Goal: Task Accomplishment & Management: Use online tool/utility

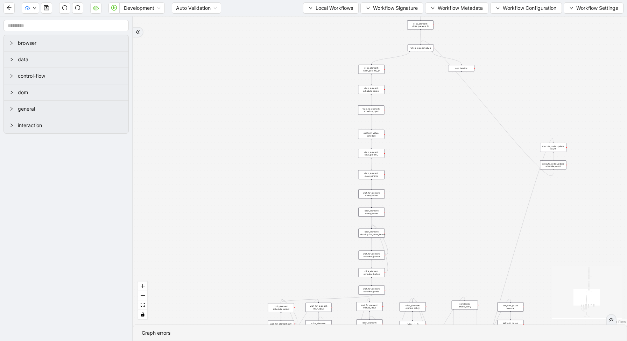
drag, startPoint x: 448, startPoint y: 201, endPoint x: 336, endPoint y: 57, distance: 182.4
click at [338, 58] on div "trigger new_tab: wait_until_loaded: wait_for_element: param_menu click_element:…" at bounding box center [380, 170] width 494 height 308
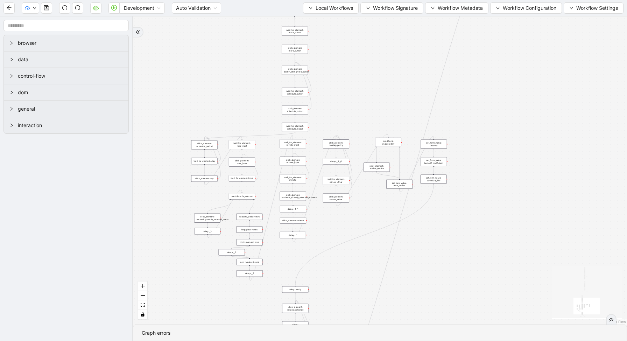
drag, startPoint x: 466, startPoint y: 201, endPoint x: 477, endPoint y: 119, distance: 82.7
click at [480, 124] on div "trigger new_tab: wait_until_loaded: wait_for_element: param_menu click_element:…" at bounding box center [380, 170] width 494 height 308
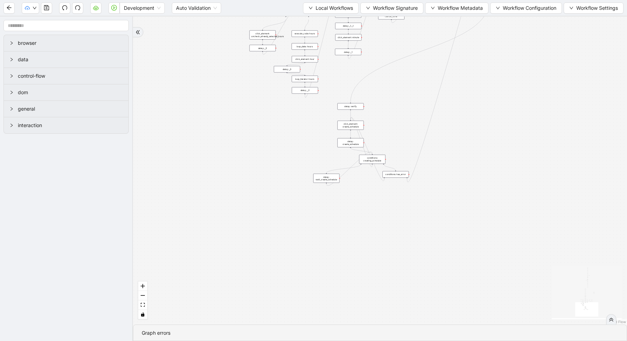
drag, startPoint x: 428, startPoint y: 275, endPoint x: 478, endPoint y: 105, distance: 177.1
click at [478, 106] on div "trigger new_tab: wait_until_loaded: wait_for_element: param_menu click_element:…" at bounding box center [380, 170] width 494 height 308
drag, startPoint x: 477, startPoint y: 113, endPoint x: 503, endPoint y: 312, distance: 200.5
click at [504, 307] on div "trigger new_tab: wait_until_loaded: wait_for_element: param_menu click_element:…" at bounding box center [380, 170] width 494 height 308
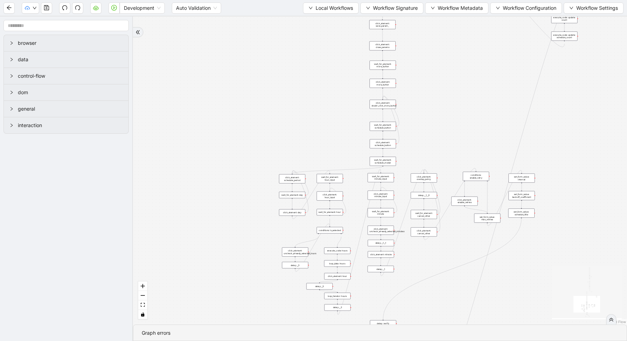
drag, startPoint x: 426, startPoint y: 59, endPoint x: 427, endPoint y: 104, distance: 44.8
click at [427, 104] on div "trigger new_tab: wait_until_loaded: wait_for_element: param_menu click_element:…" at bounding box center [380, 170] width 494 height 308
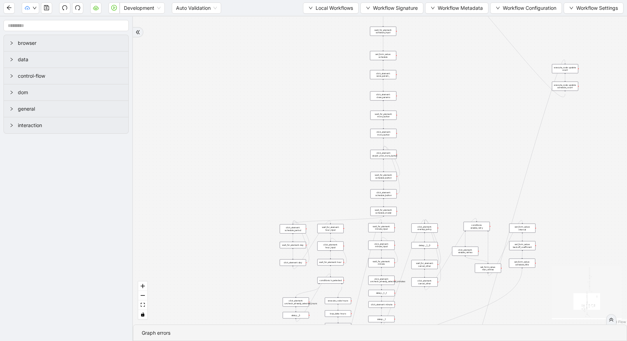
drag, startPoint x: 427, startPoint y: 104, endPoint x: 426, endPoint y: 169, distance: 65.1
click at [427, 170] on div "trigger new_tab: wait_until_loaded: wait_for_element: param_menu click_element:…" at bounding box center [380, 170] width 494 height 308
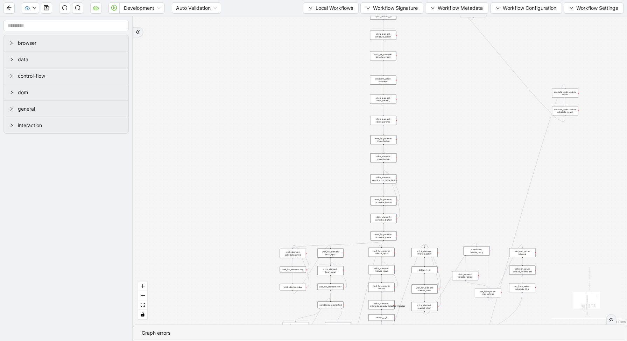
drag, startPoint x: 435, startPoint y: 113, endPoint x: 434, endPoint y: 188, distance: 74.9
click at [434, 190] on div "trigger new_tab: wait_until_loaded: wait_for_element: param_menu click_element:…" at bounding box center [380, 170] width 494 height 308
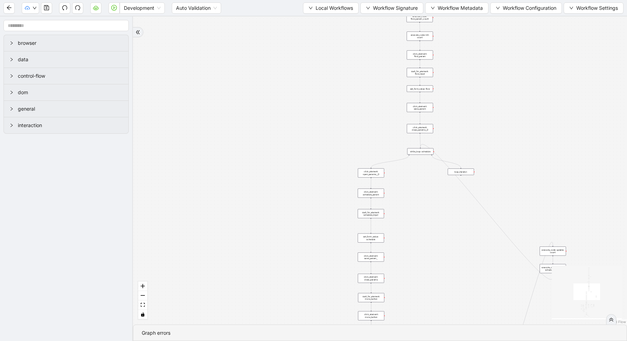
drag, startPoint x: 423, startPoint y: 100, endPoint x: 411, endPoint y: 197, distance: 97.1
click at [411, 197] on div "trigger new_tab: wait_until_loaded: wait_for_element: param_menu click_element:…" at bounding box center [380, 170] width 494 height 308
drag, startPoint x: 411, startPoint y: 197, endPoint x: 399, endPoint y: 247, distance: 51.7
click at [399, 247] on div "trigger new_tab: wait_until_loaded: wait_for_element: param_menu click_element:…" at bounding box center [380, 170] width 494 height 308
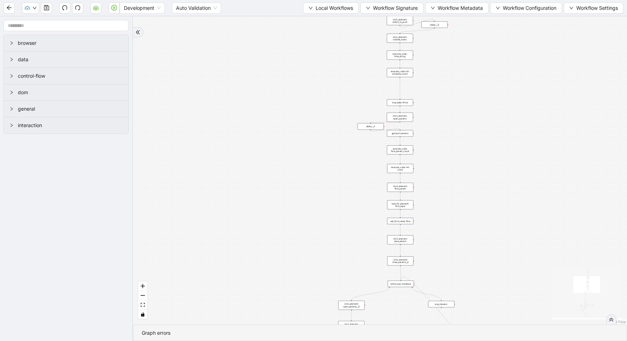
drag, startPoint x: 446, startPoint y: 125, endPoint x: 436, endPoint y: 203, distance: 78.7
click at [437, 203] on div "trigger new_tab: wait_until_loaded: wait_for_element: param_menu click_element:…" at bounding box center [380, 170] width 494 height 308
drag, startPoint x: 451, startPoint y: 120, endPoint x: 451, endPoint y: 195, distance: 75.6
click at [451, 197] on div "trigger new_tab: wait_until_loaded: wait_for_element: param_menu click_element:…" at bounding box center [380, 170] width 494 height 308
drag, startPoint x: 446, startPoint y: 198, endPoint x: 434, endPoint y: 147, distance: 52.5
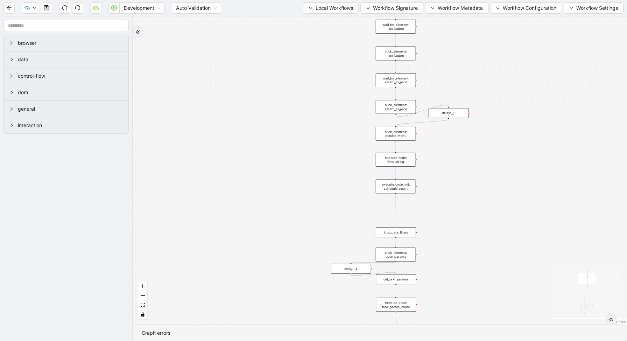
click at [436, 149] on div "trigger new_tab: wait_until_loaded: wait_for_element: param_menu click_element:…" at bounding box center [380, 170] width 494 height 308
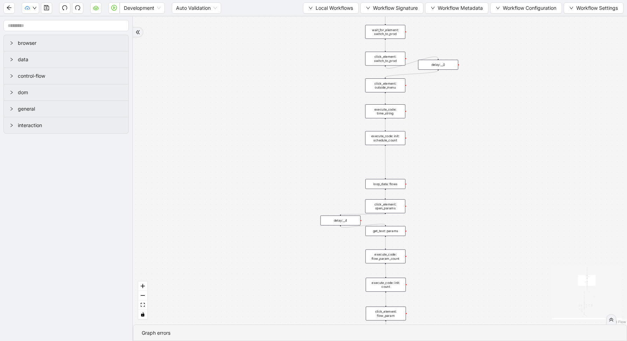
click at [394, 182] on div "loop_data: flows" at bounding box center [385, 184] width 40 height 10
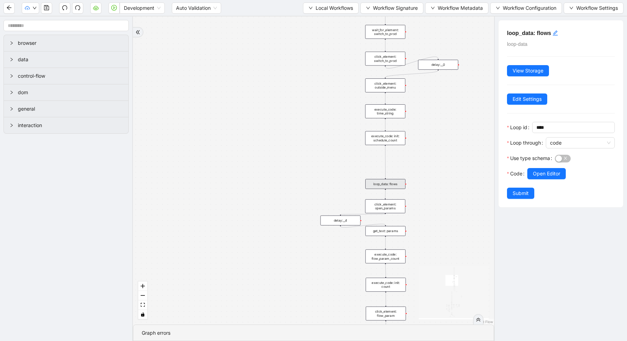
click at [549, 185] on div at bounding box center [570, 183] width 87 height 8
click at [546, 167] on div "Use type schema" at bounding box center [531, 160] width 48 height 15
click at [548, 173] on span "Open Editor" at bounding box center [546, 174] width 27 height 8
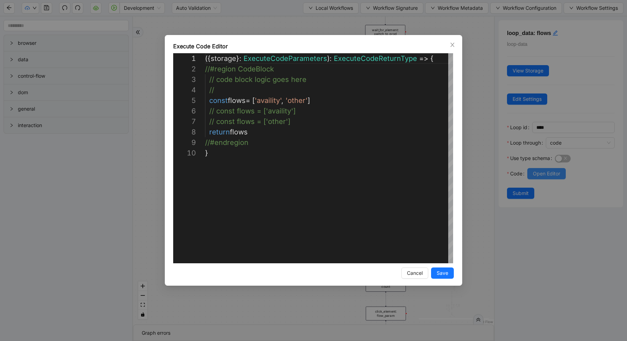
scroll to position [94, 0]
click at [320, 114] on div "( { storage } : ExecuteCodeParameters ): ExecuteCodeReturnType => { //#region C…" at bounding box center [329, 205] width 249 height 304
click at [321, 100] on div "( { storage } : ExecuteCodeParameters ): ExecuteCodeReturnType => { //#region C…" at bounding box center [329, 205] width 249 height 304
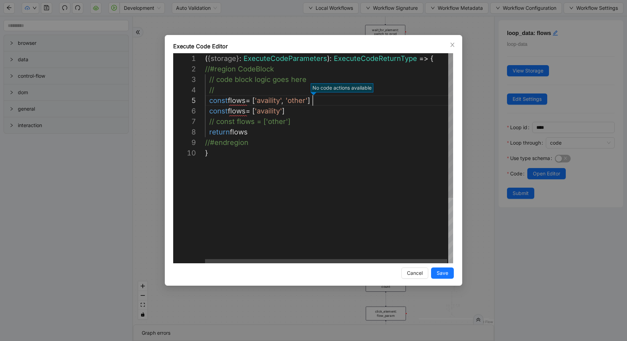
type textarea "**********"
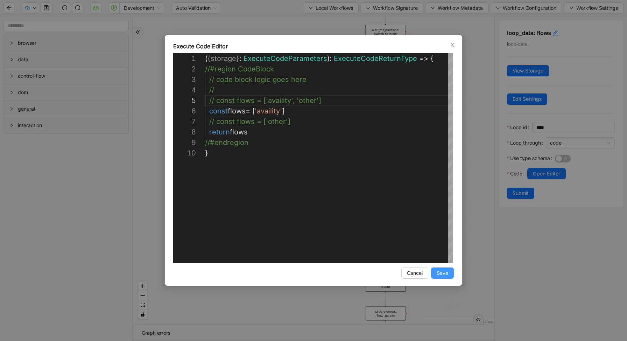
click at [442, 269] on span "Save" at bounding box center [443, 273] width 12 height 8
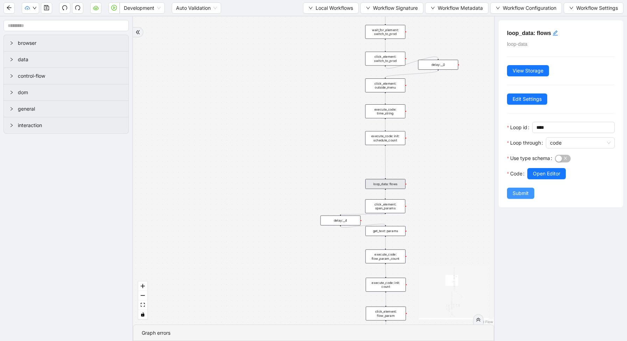
click at [514, 197] on span "Submit" at bounding box center [521, 193] width 16 height 8
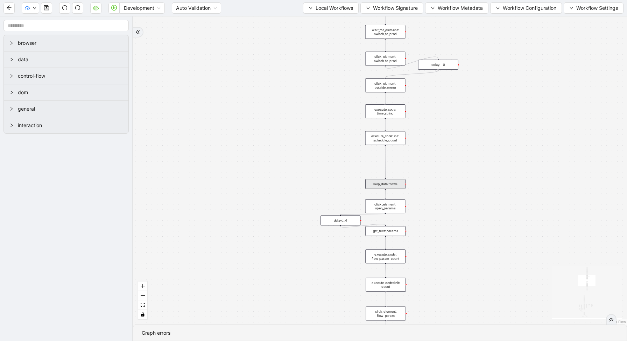
click at [393, 185] on div "loop_data: flows" at bounding box center [385, 184] width 40 height 10
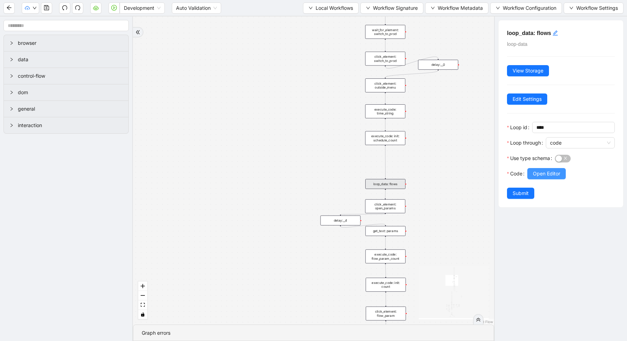
click at [533, 170] on span "Open Editor" at bounding box center [546, 174] width 27 height 8
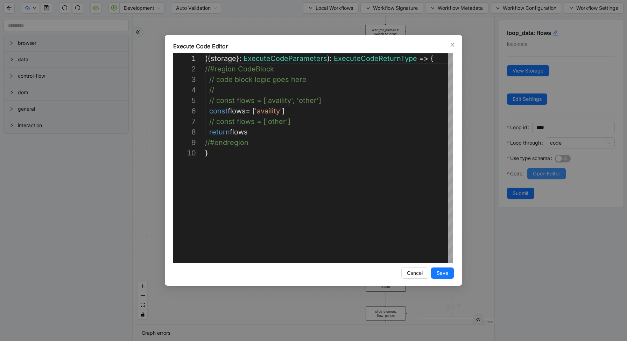
scroll to position [94, 0]
click at [344, 106] on div "( { storage } : ExecuteCodeParameters ): ExecuteCodeReturnType => { //#region C…" at bounding box center [329, 205] width 249 height 304
click at [342, 102] on div "( { storage } : ExecuteCodeParameters ): ExecuteCodeReturnType => { //#region C…" at bounding box center [329, 205] width 249 height 304
click at [318, 118] on div "( { storage } : ExecuteCodeParameters ): ExecuteCodeReturnType => { //#region C…" at bounding box center [329, 205] width 249 height 304
type textarea "**********"
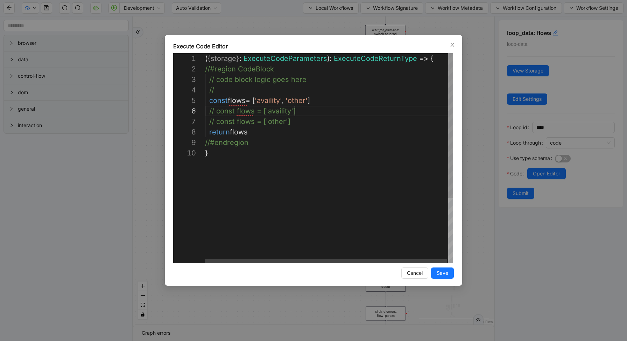
scroll to position [52, 90]
click at [451, 272] on button "Save" at bounding box center [442, 272] width 23 height 11
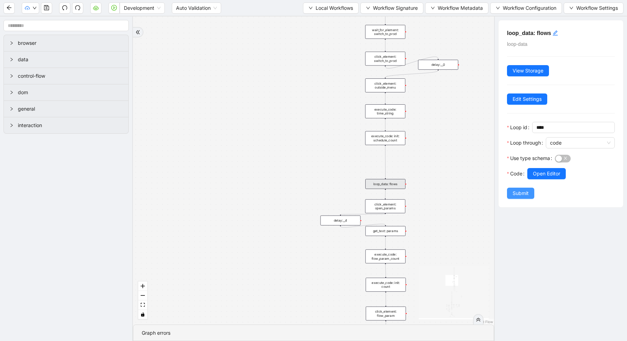
click at [526, 197] on button "Submit" at bounding box center [520, 193] width 27 height 11
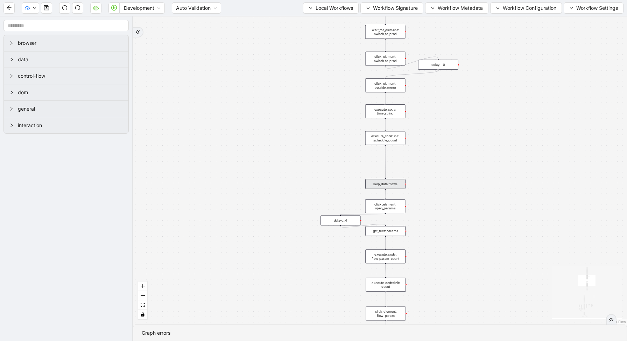
click at [495, 196] on div "exitFrom loopFrom fallback enable_retry has_error fallback fallback is_selected…" at bounding box center [380, 170] width 494 height 308
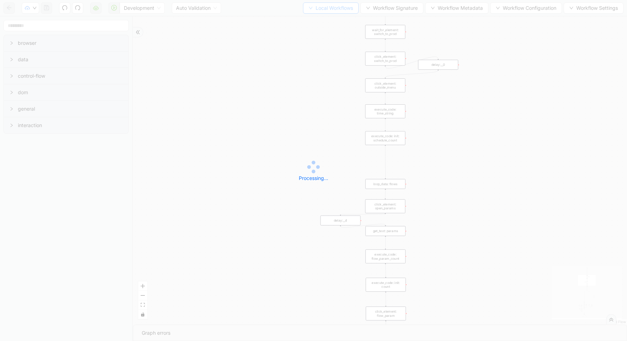
click at [330, 9] on span "Local Workflows" at bounding box center [334, 8] width 37 height 8
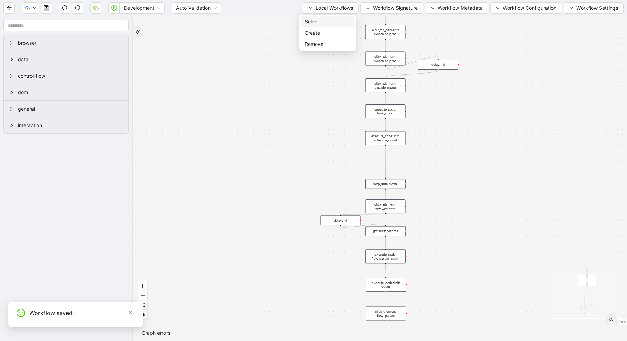
click at [328, 20] on span "Select" at bounding box center [327, 22] width 45 height 8
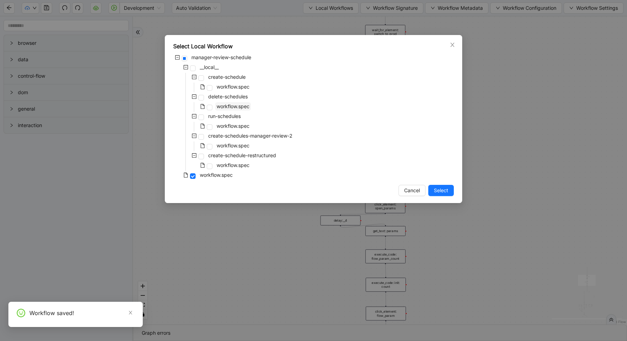
click at [239, 103] on span "workflow.spec" at bounding box center [233, 106] width 36 height 8
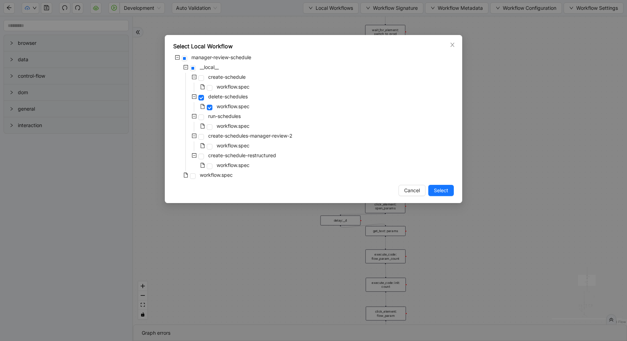
click at [447, 188] on span "Select" at bounding box center [441, 191] width 14 height 8
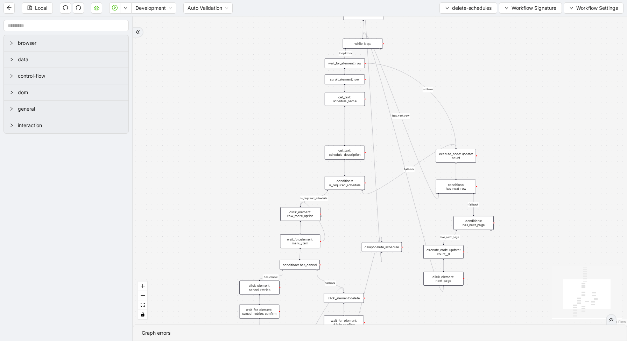
click at [346, 187] on div "conditions: is_required_schedule" at bounding box center [345, 183] width 40 height 14
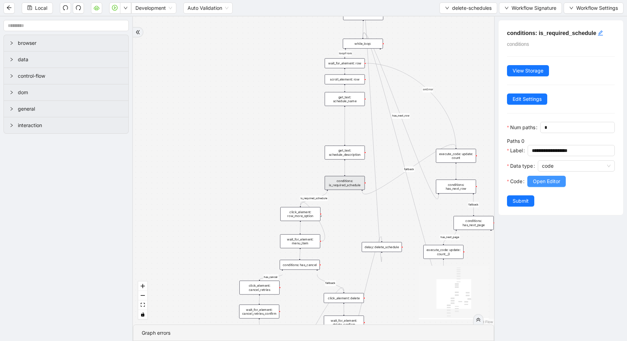
click at [550, 181] on span "Open Editor" at bounding box center [546, 181] width 27 height 8
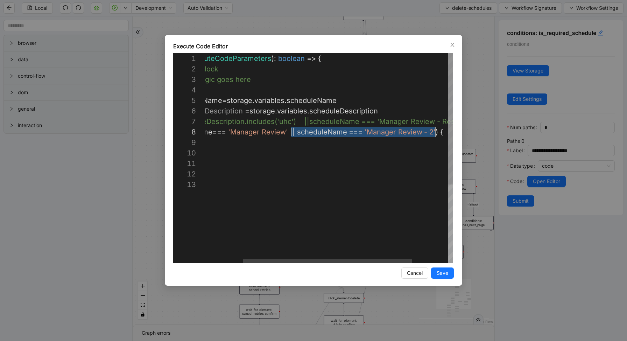
scroll to position [73, 286]
drag, startPoint x: 347, startPoint y: 132, endPoint x: 435, endPoint y: 131, distance: 87.9
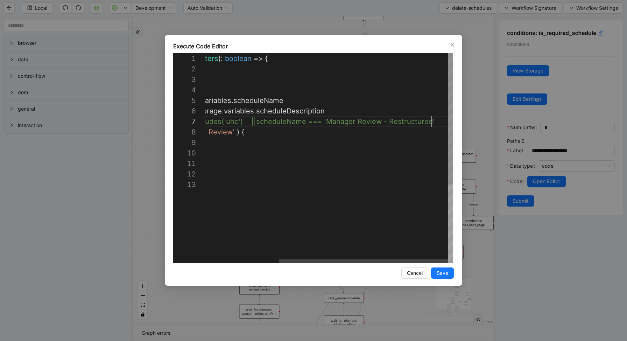
click at [443, 119] on div "({ storage }: ExecuteCodeParameters ): boolean => { //#region CodeBlock // code…" at bounding box center [274, 221] width 357 height 336
paste textarea "**********"
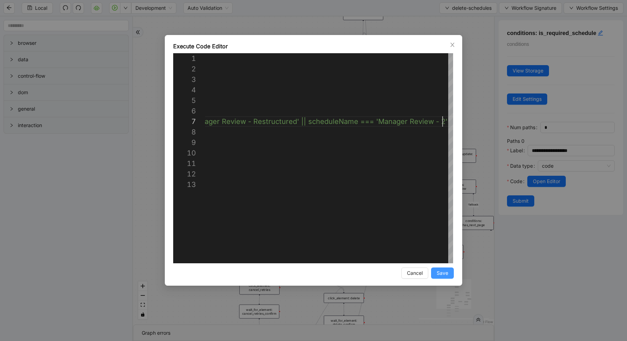
type textarea "**********"
click at [448, 274] on button "Save" at bounding box center [442, 272] width 23 height 11
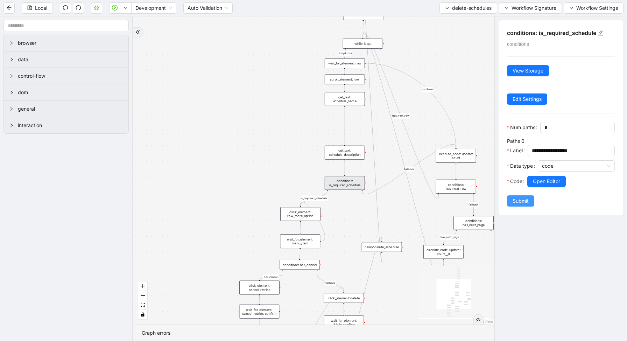
click at [522, 200] on span "Submit" at bounding box center [521, 201] width 16 height 8
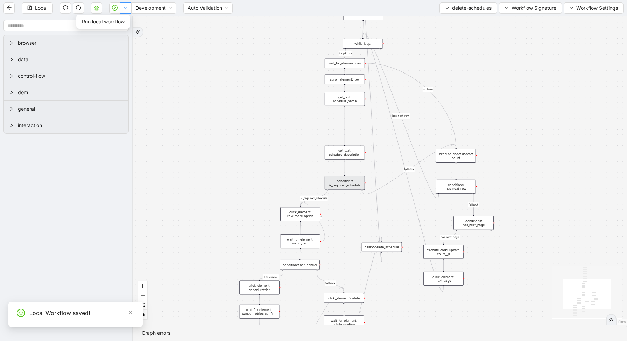
click at [127, 6] on icon "down" at bounding box center [126, 8] width 4 height 4
click at [122, 20] on span "Run local workflow" at bounding box center [103, 22] width 43 height 8
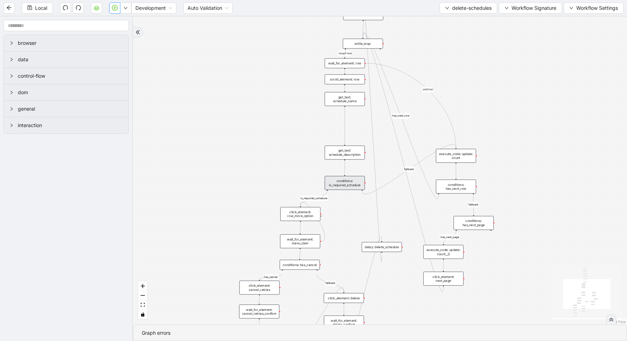
click at [113, 11] on button "button" at bounding box center [114, 7] width 11 height 11
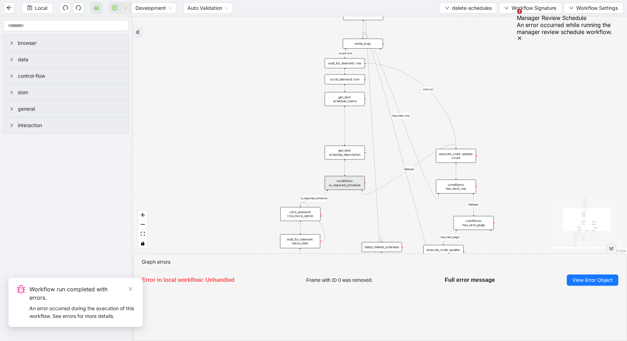
click at [523, 35] on icon "Notifications (F8)" at bounding box center [520, 38] width 6 height 6
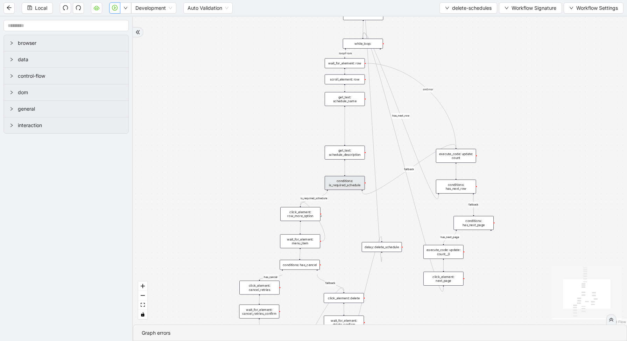
click at [115, 9] on icon "play-circle" at bounding box center [115, 8] width 6 height 6
